Goal: Transaction & Acquisition: Purchase product/service

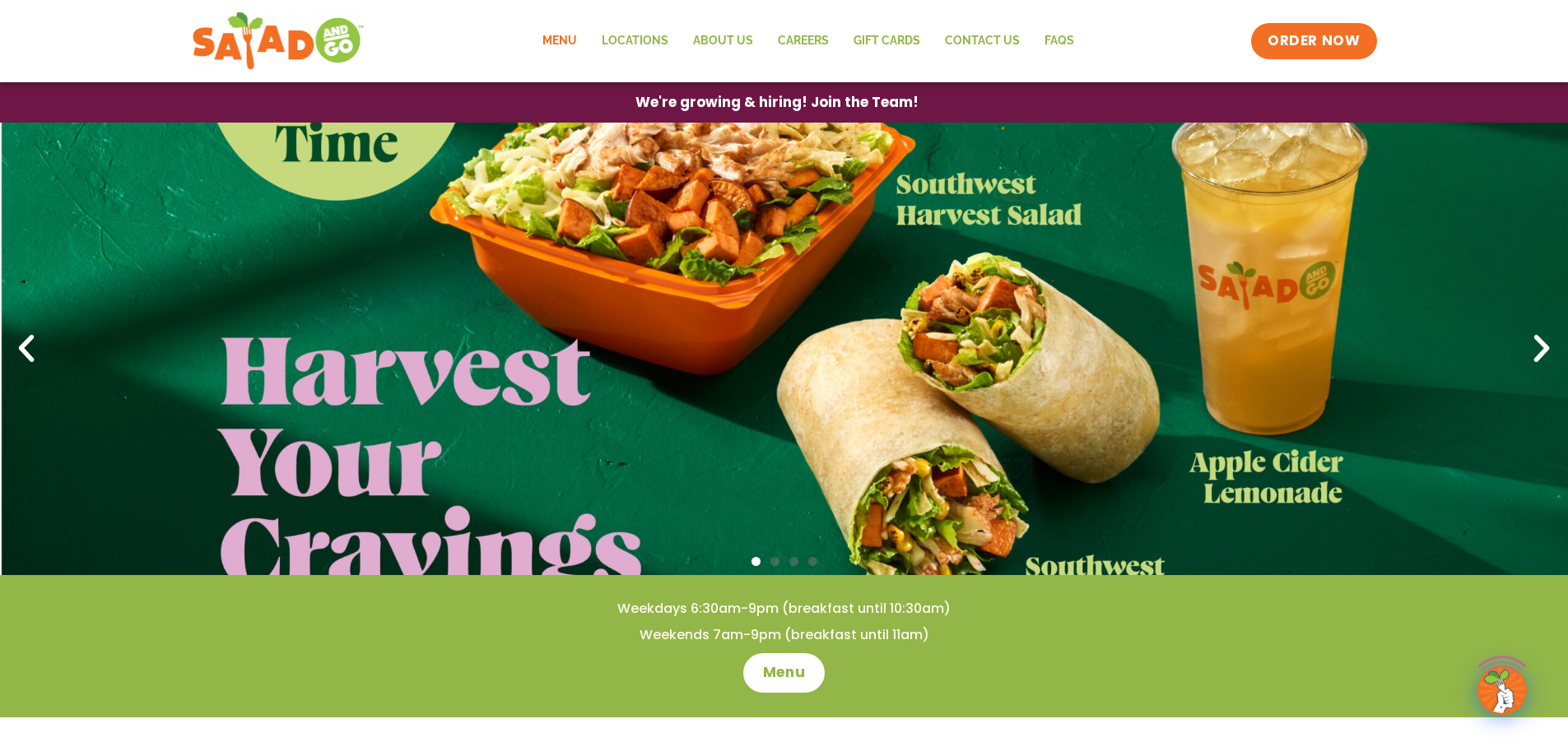
click at [567, 35] on link "Menu" at bounding box center [559, 41] width 59 height 38
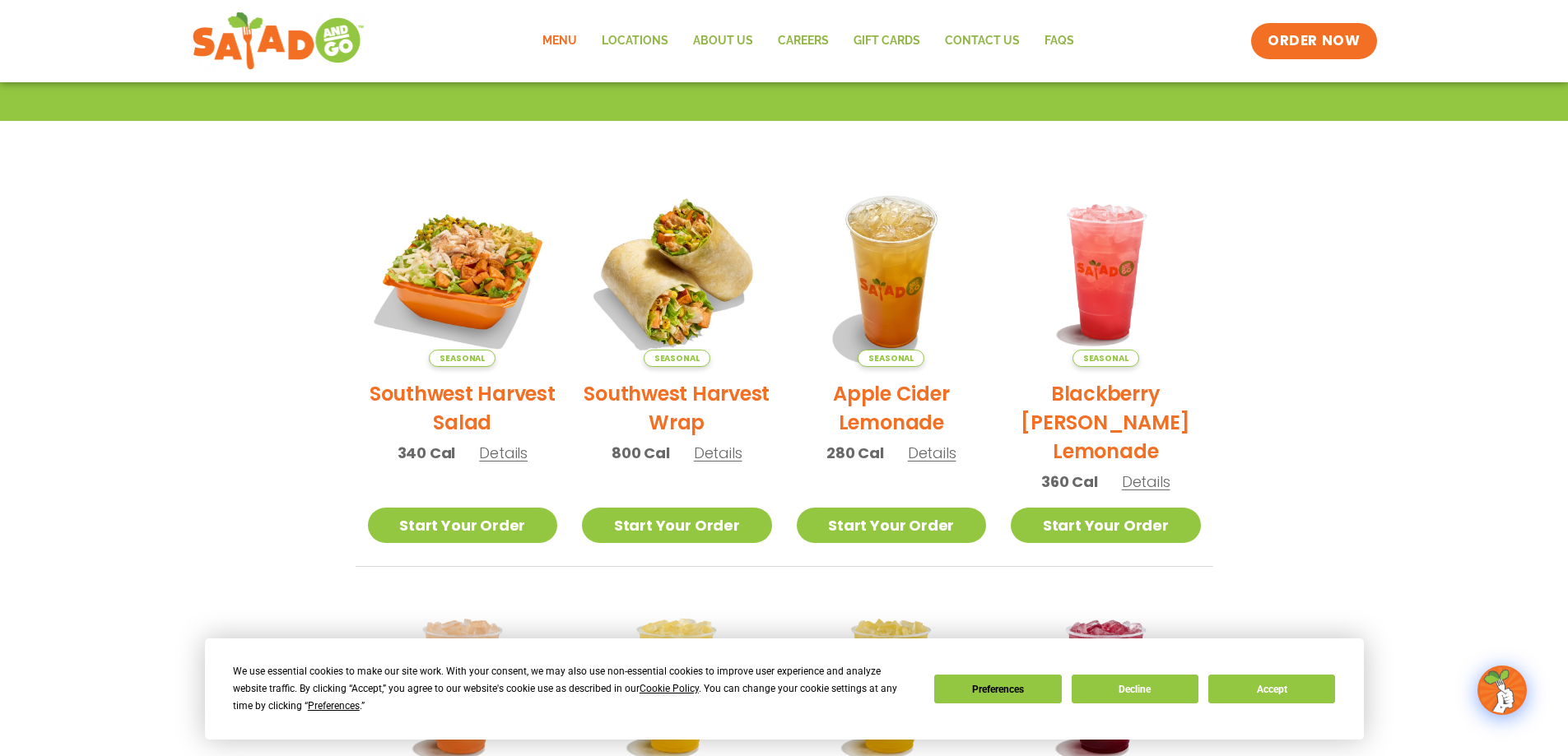
scroll to position [329, 0]
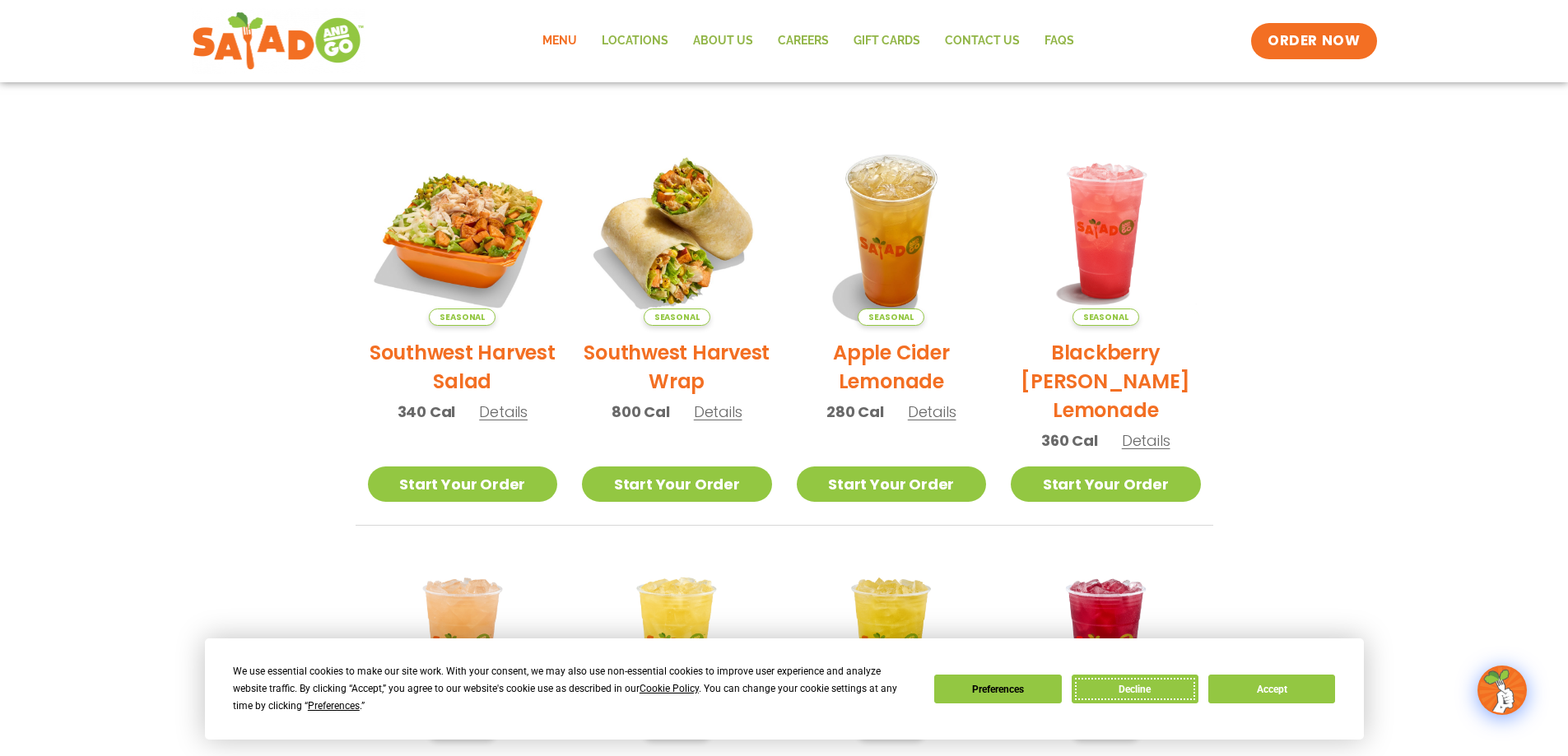
click at [1157, 691] on button "Decline" at bounding box center [1135, 689] width 127 height 29
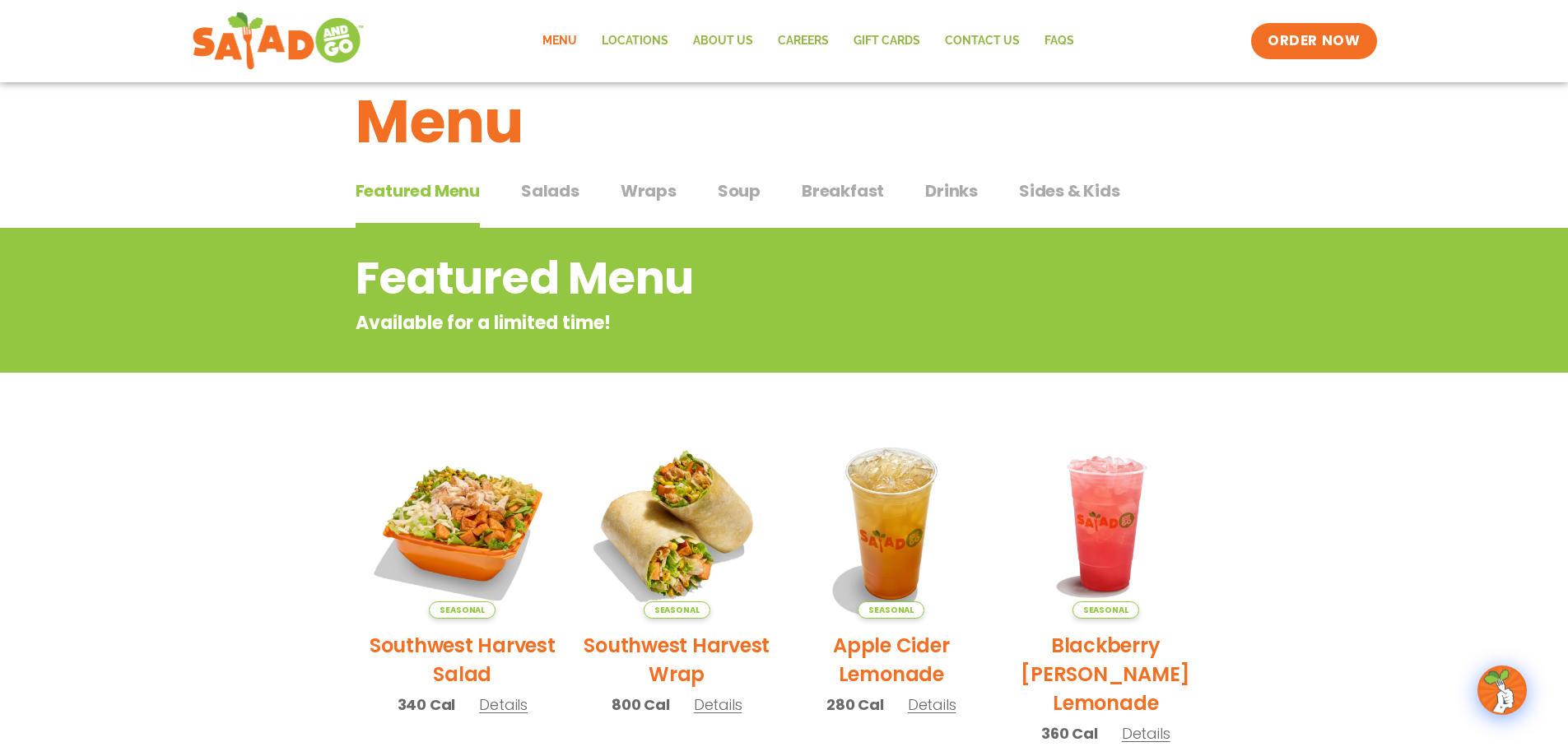
scroll to position [0, 0]
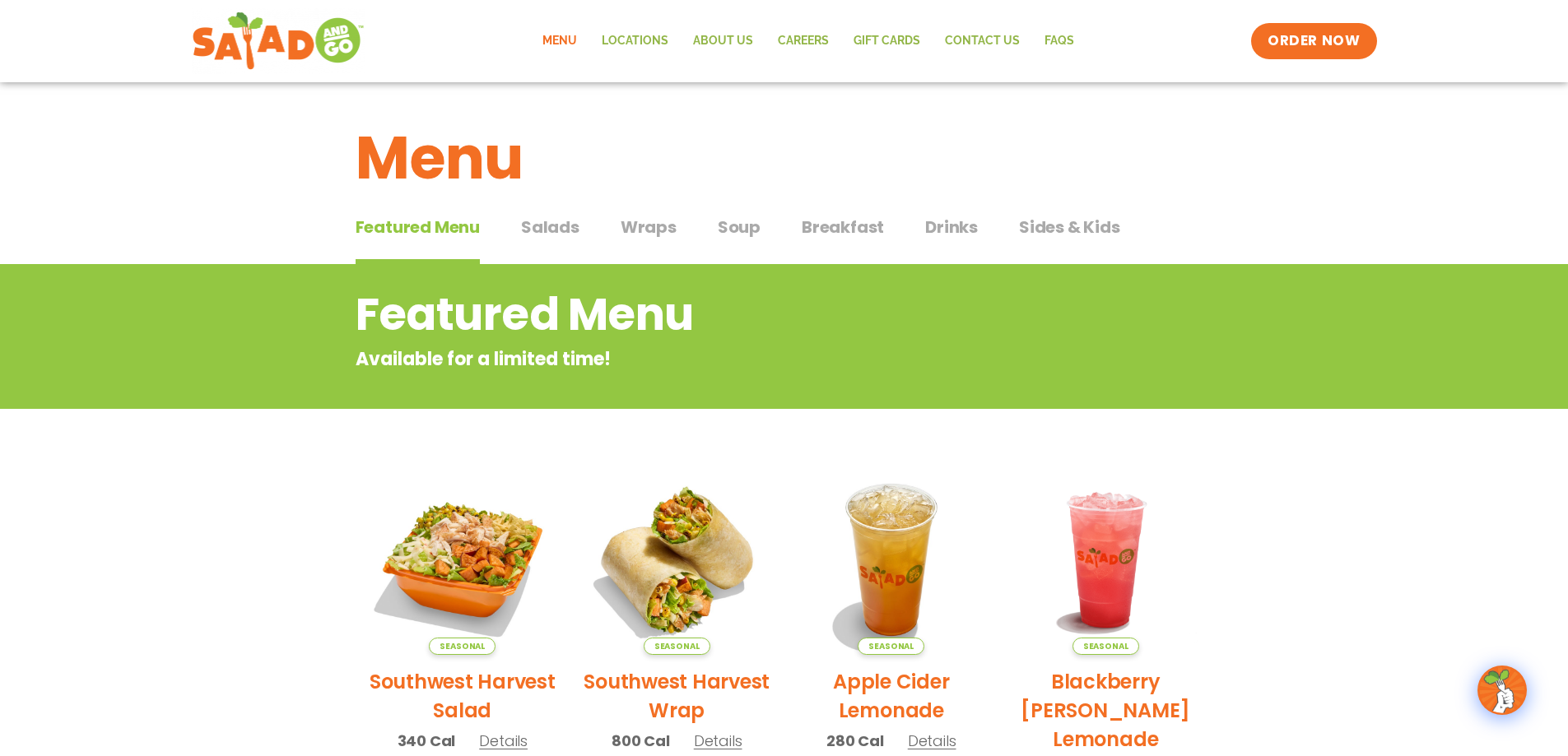
click at [567, 231] on span "Salads" at bounding box center [550, 227] width 58 height 25
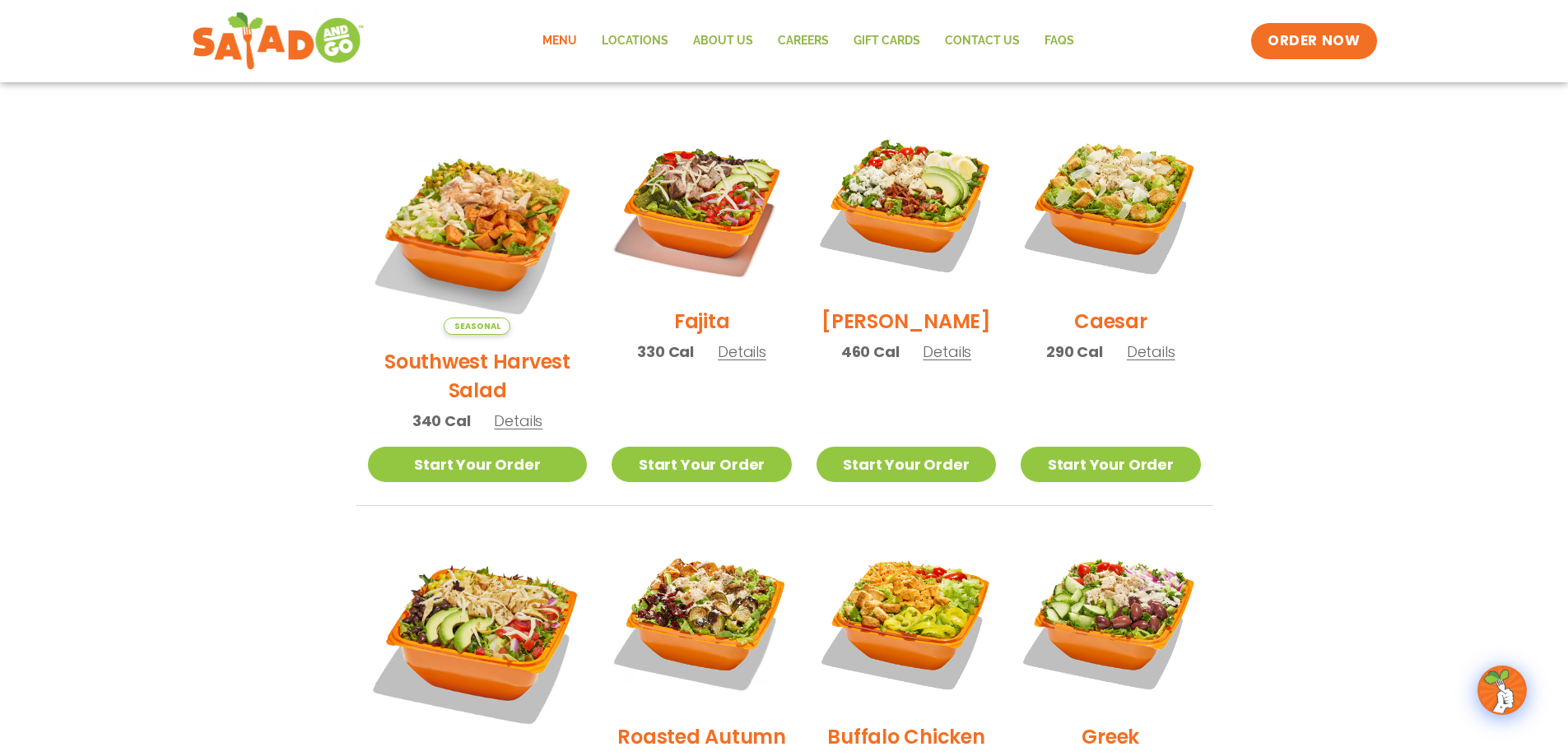
scroll to position [411, 0]
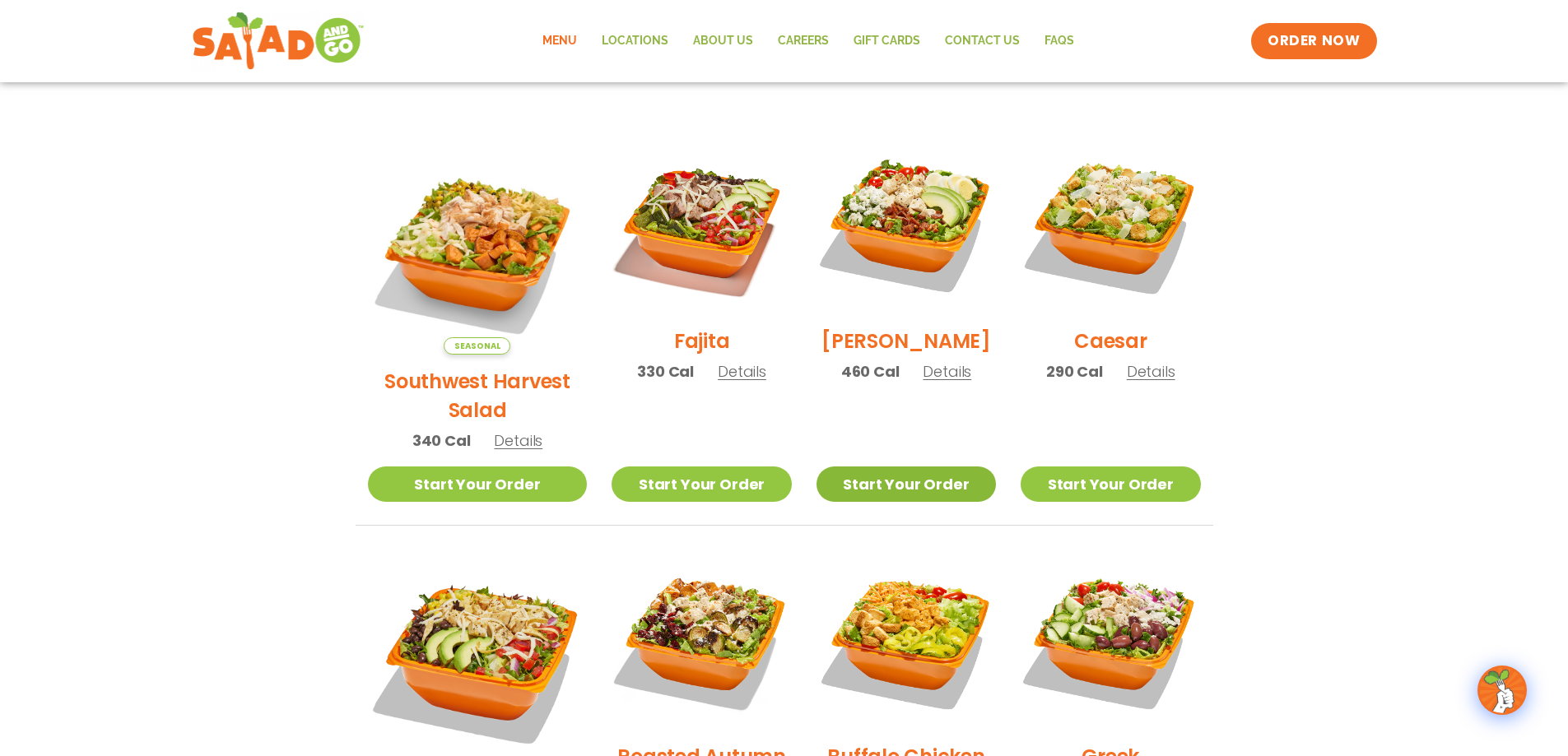
click at [909, 466] on link "Start Your Order" at bounding box center [905, 484] width 179 height 35
